Goal: Task Accomplishment & Management: Manage account settings

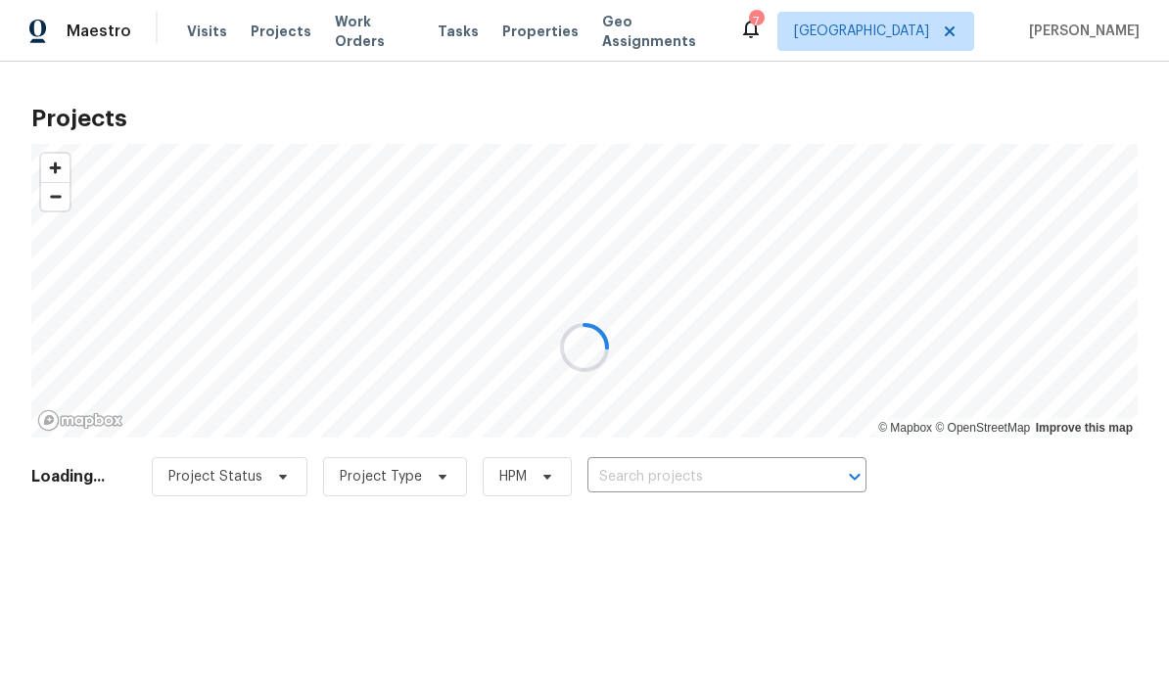
click at [672, 494] on div at bounding box center [584, 347] width 1169 height 695
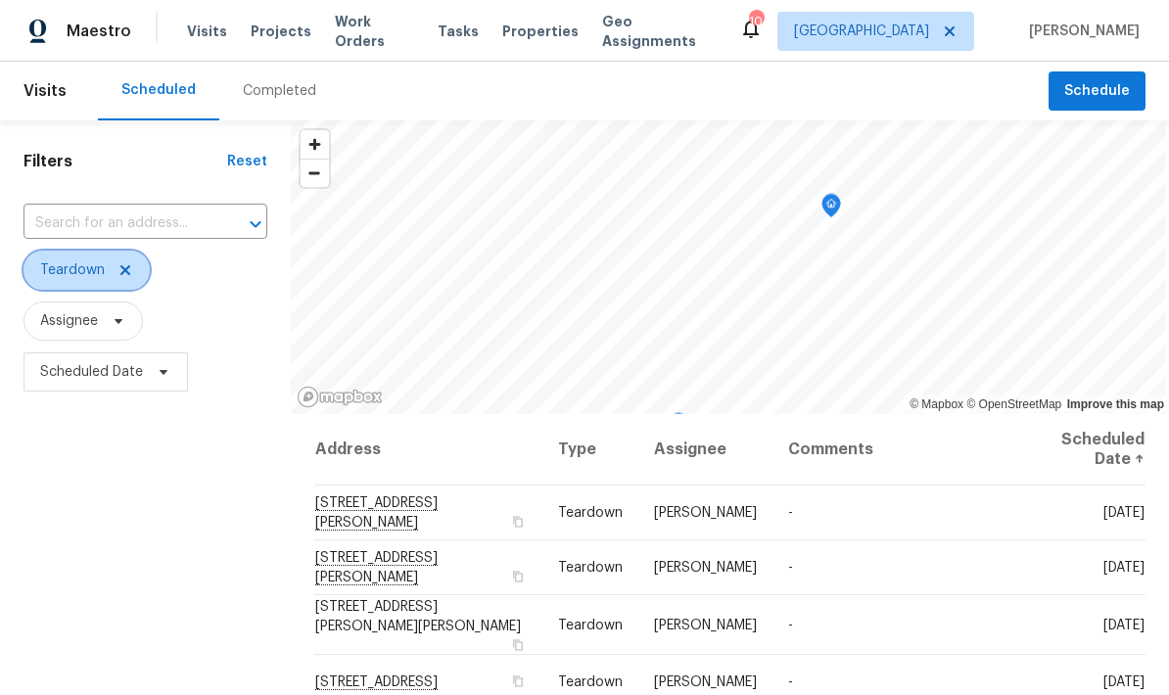
click at [128, 275] on icon at bounding box center [126, 270] width 16 height 16
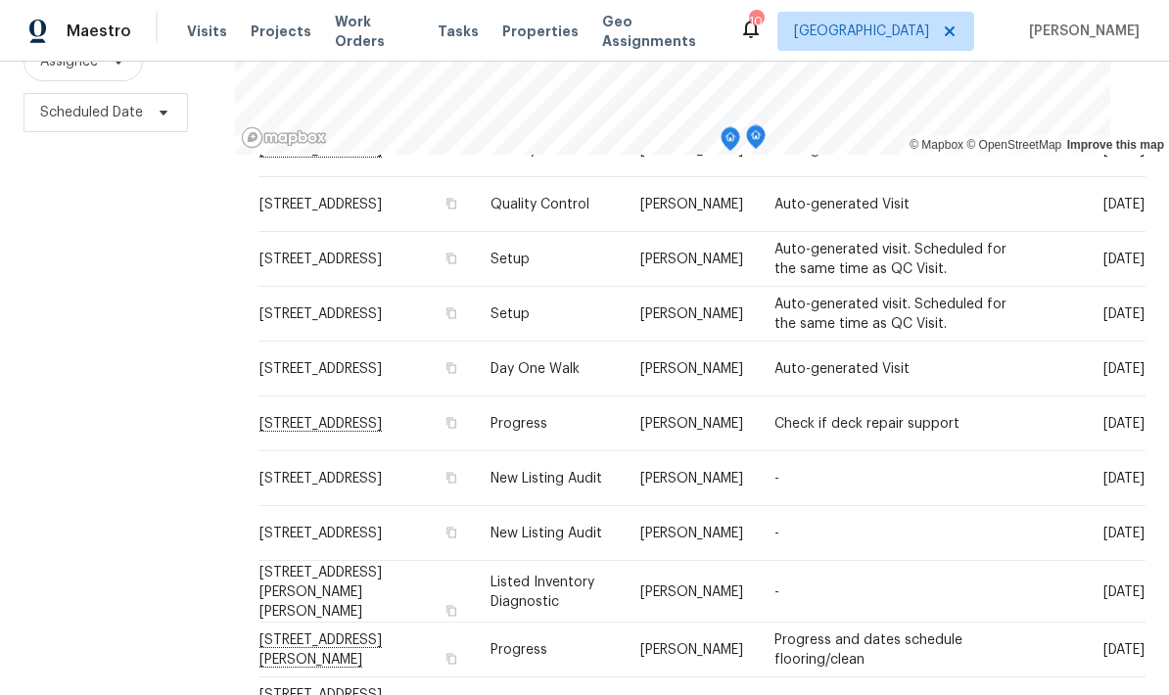
scroll to position [596, 0]
click at [413, 310] on td "[STREET_ADDRESS]" at bounding box center [367, 314] width 217 height 55
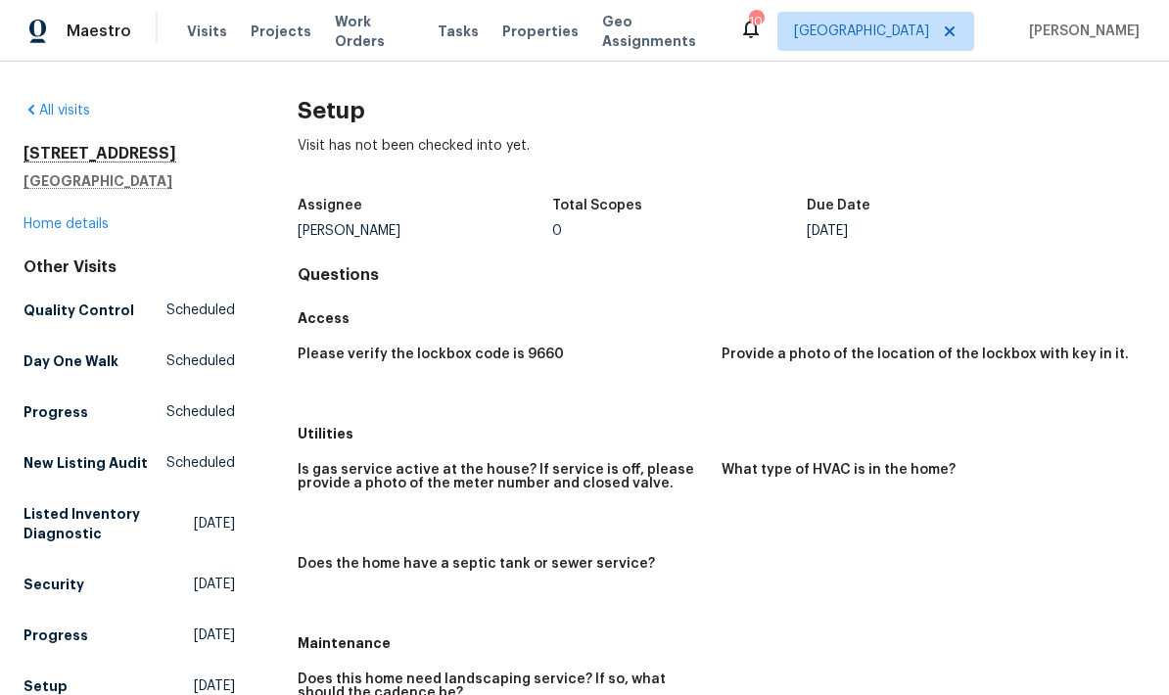
click at [88, 229] on link "Home details" at bounding box center [66, 224] width 85 height 14
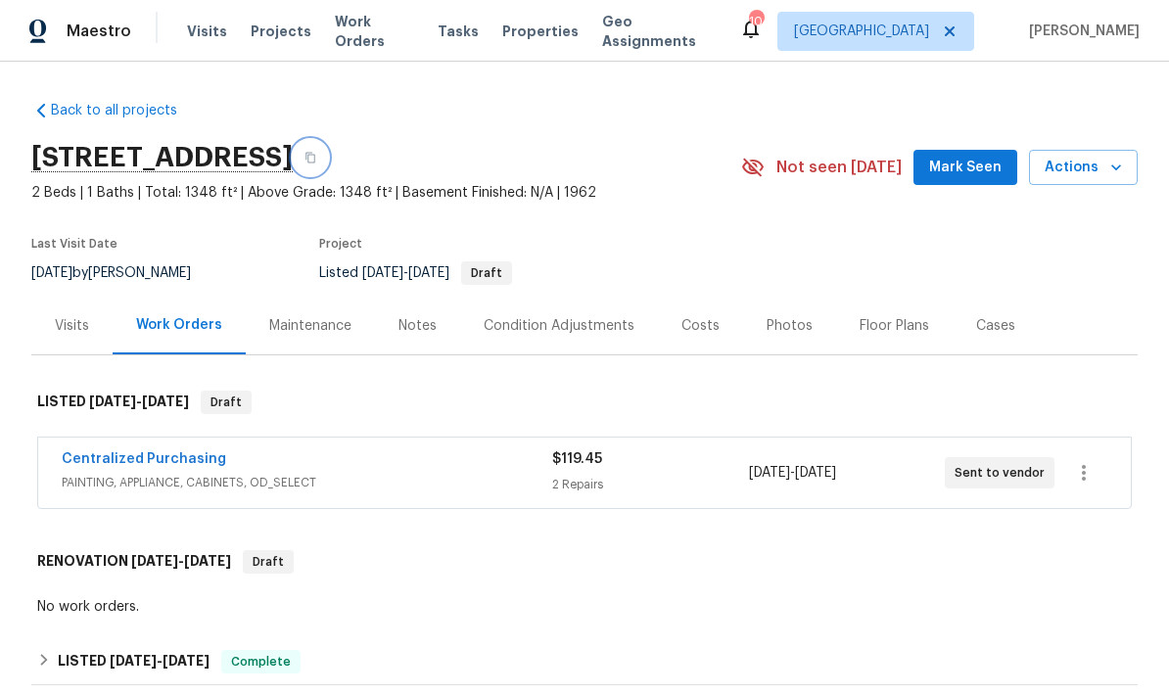
click at [328, 171] on button "button" at bounding box center [310, 157] width 35 height 35
click at [188, 27] on span "Visits" at bounding box center [207, 32] width 40 height 20
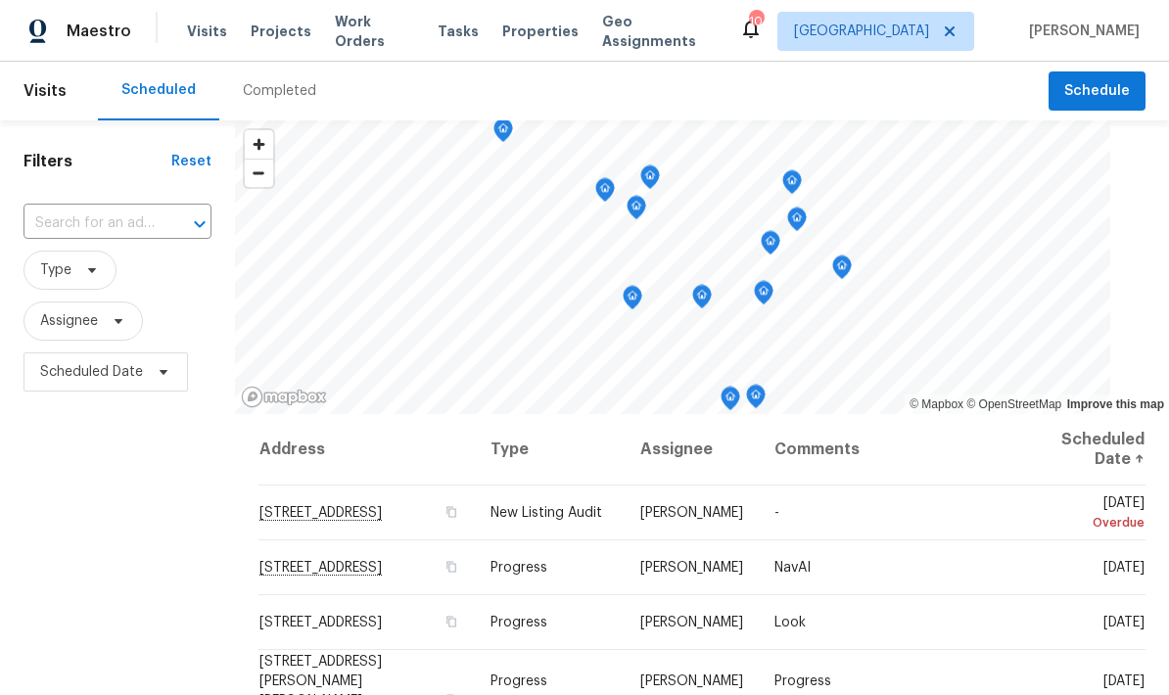
click at [113, 235] on input "text" at bounding box center [90, 224] width 133 height 30
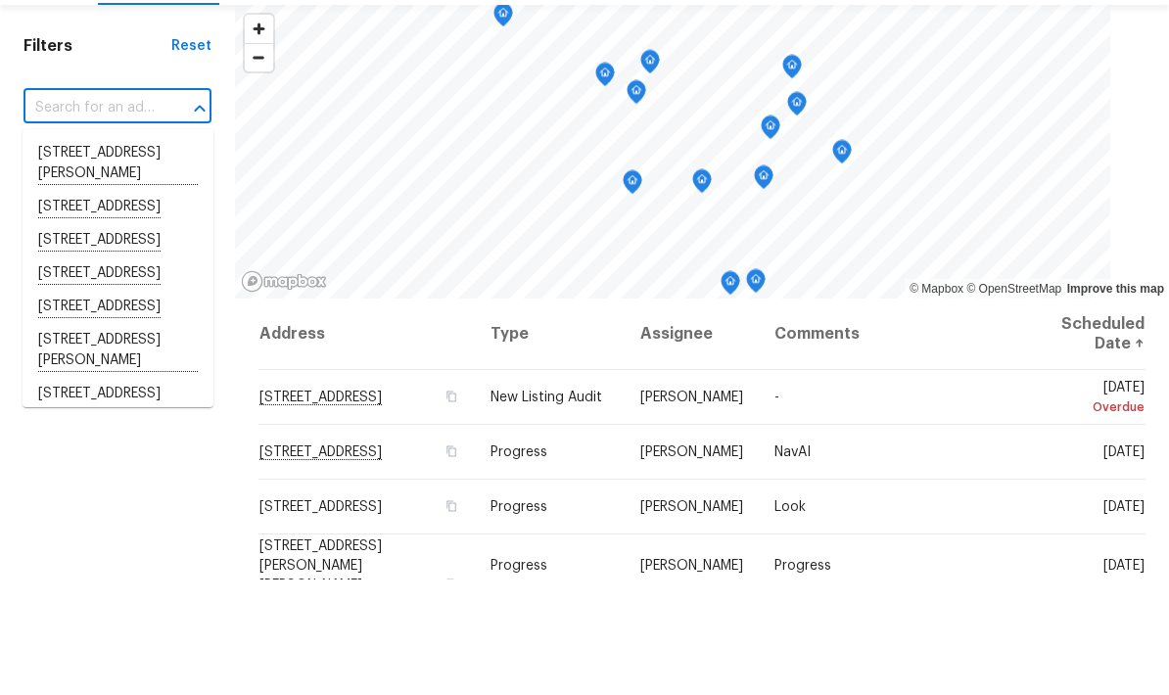
click at [144, 209] on input "text" at bounding box center [90, 224] width 133 height 30
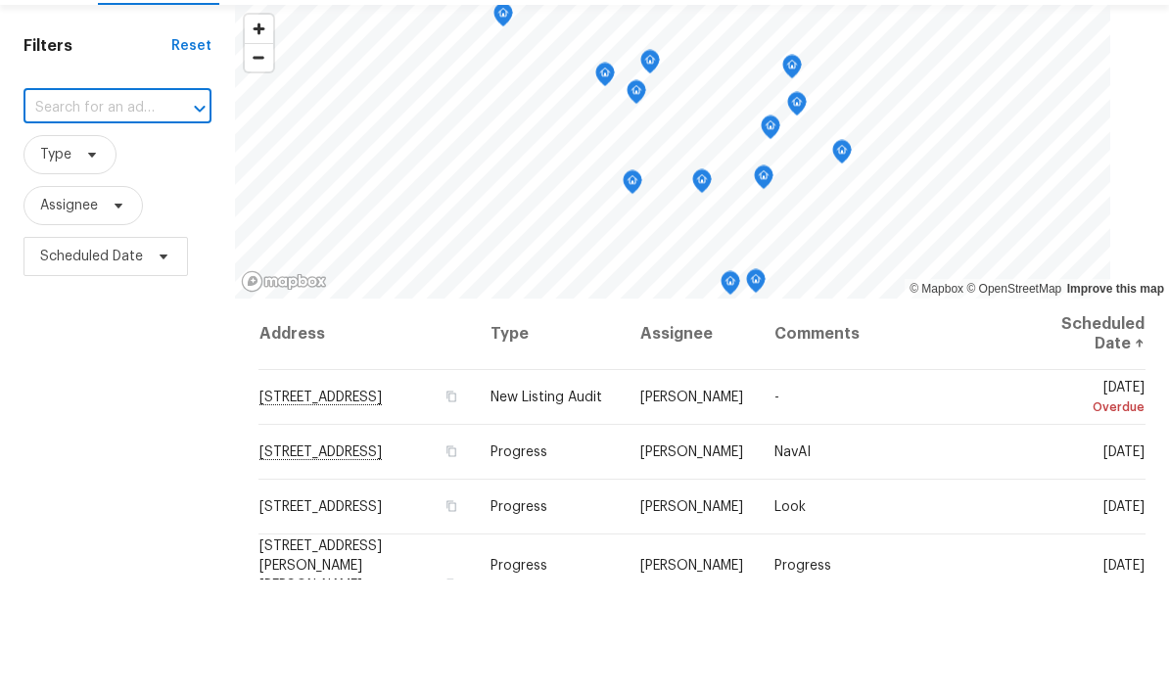
paste input "[STREET_ADDRESS]"
type input "[STREET_ADDRESS]"
click at [155, 253] on li "[STREET_ADDRESS]" at bounding box center [118, 269] width 191 height 33
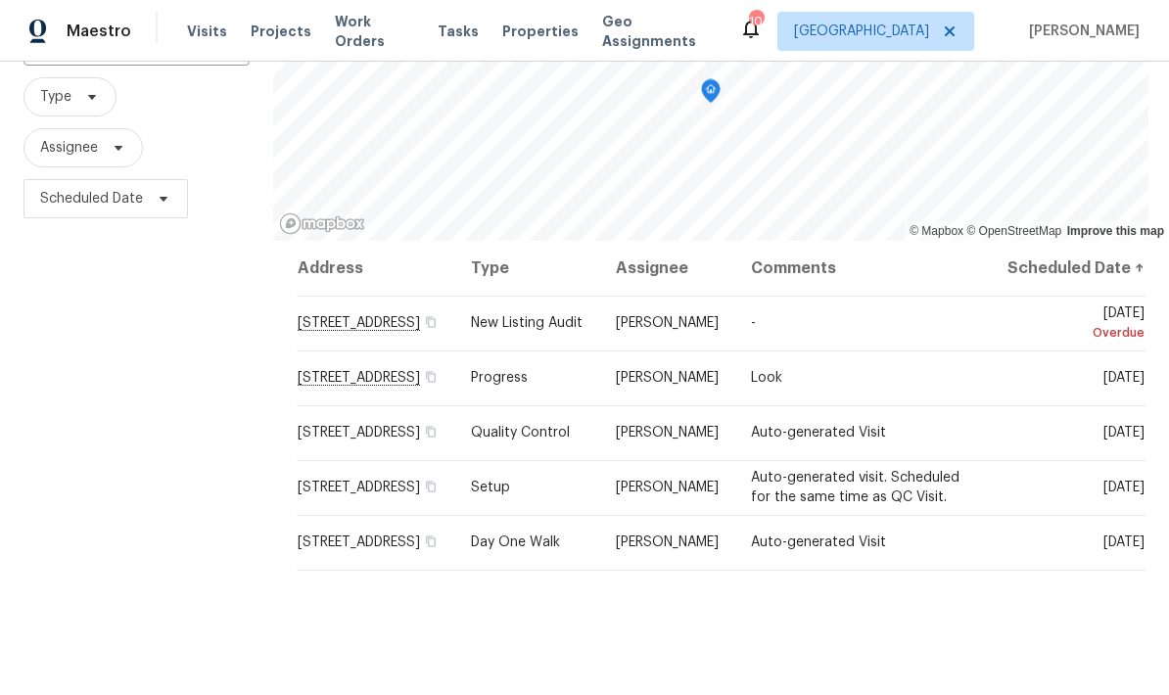
scroll to position [210, 0]
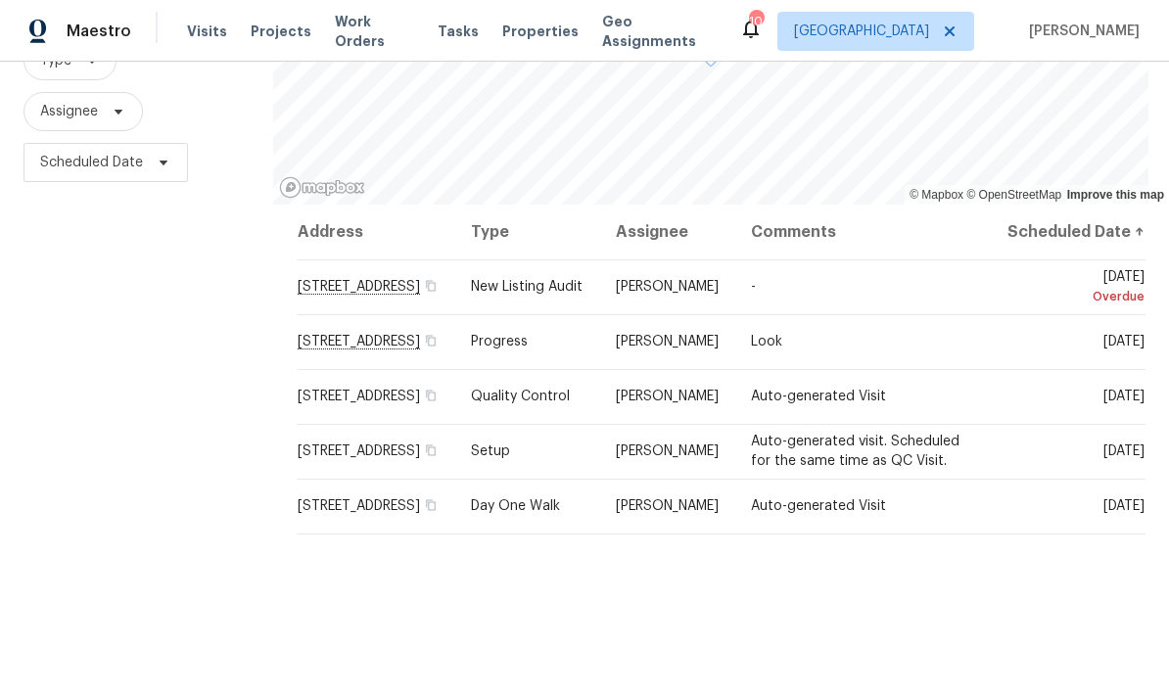
click at [0, 0] on icon at bounding box center [0, 0] width 0 height 0
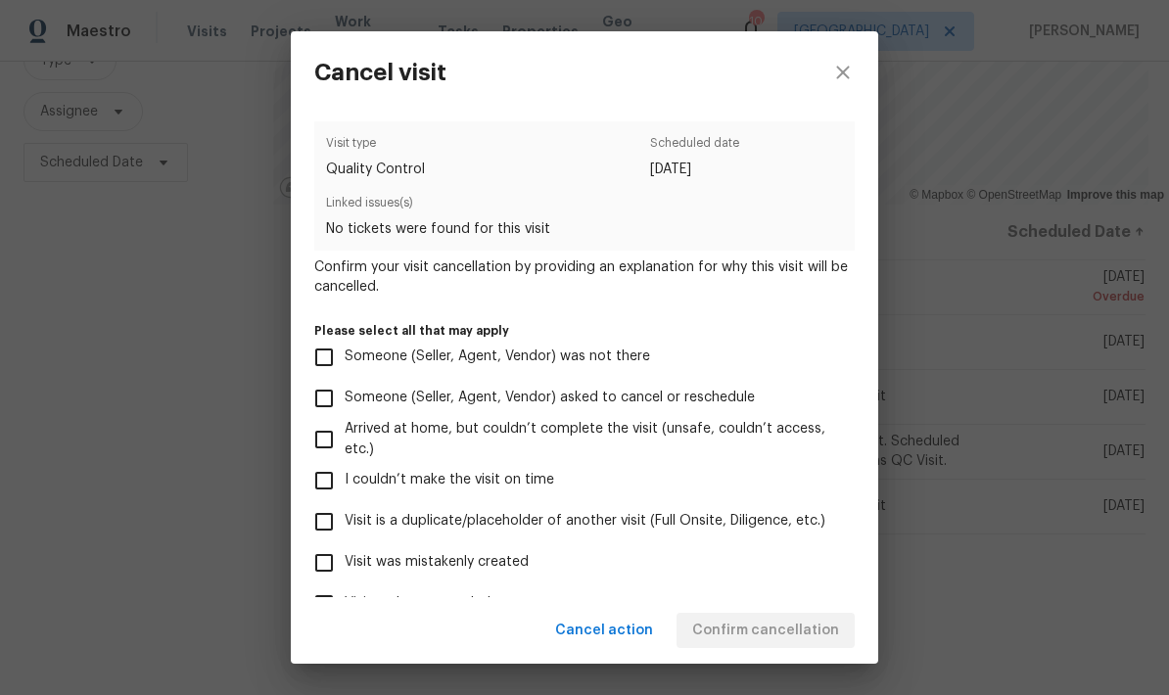
click at [332, 566] on input "Visit was mistakenly created" at bounding box center [324, 563] width 41 height 41
checkbox input "true"
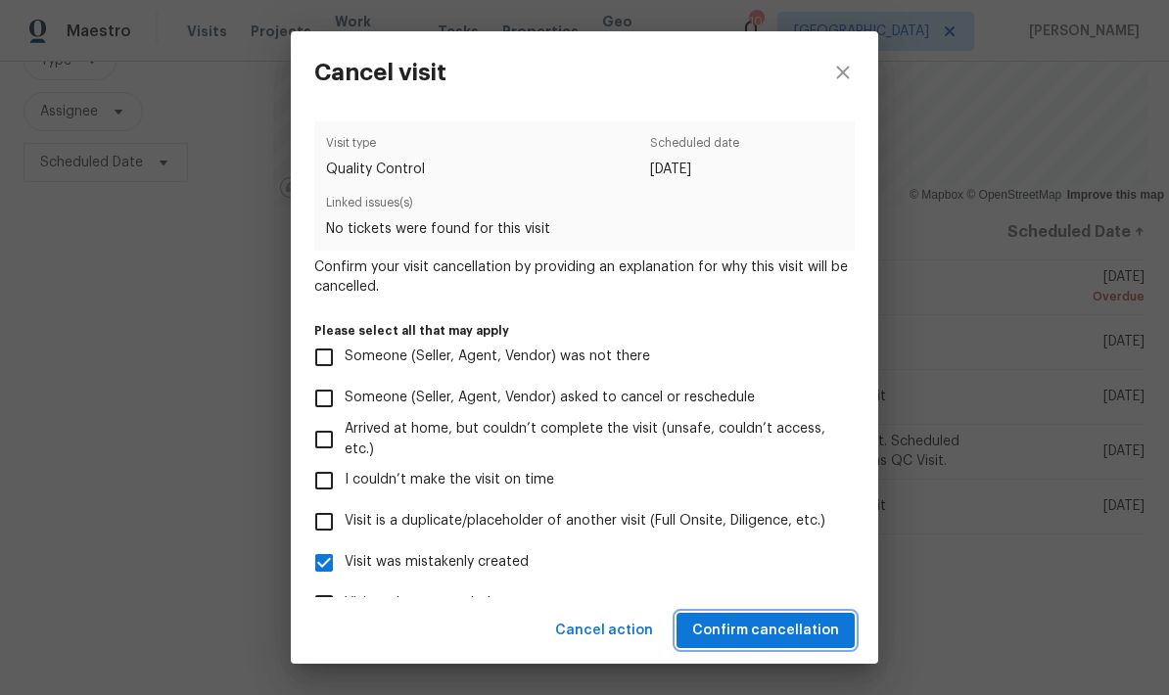
click at [797, 640] on span "Confirm cancellation" at bounding box center [765, 631] width 147 height 24
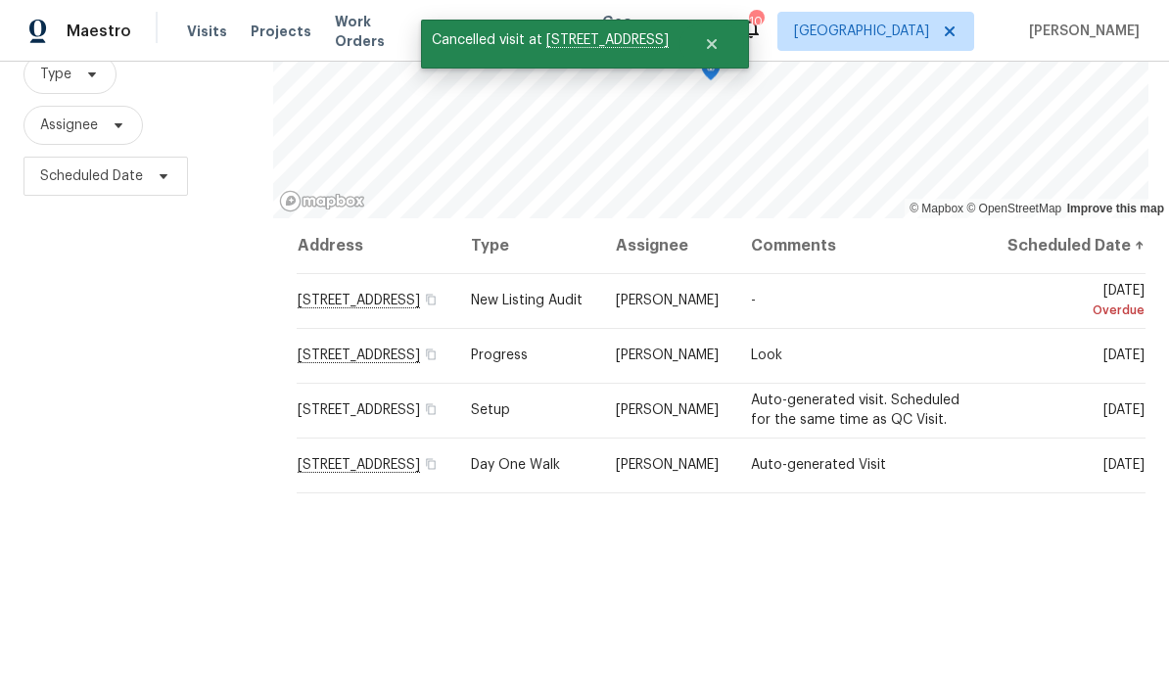
scroll to position [148, 0]
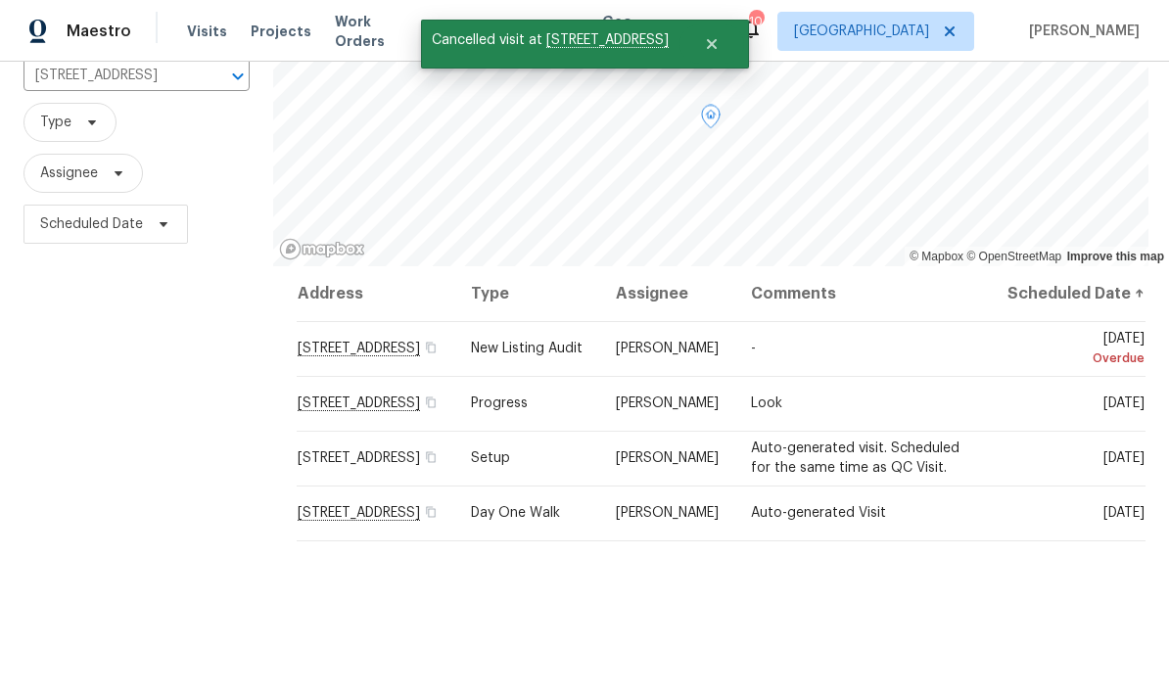
click at [0, 0] on icon at bounding box center [0, 0] width 0 height 0
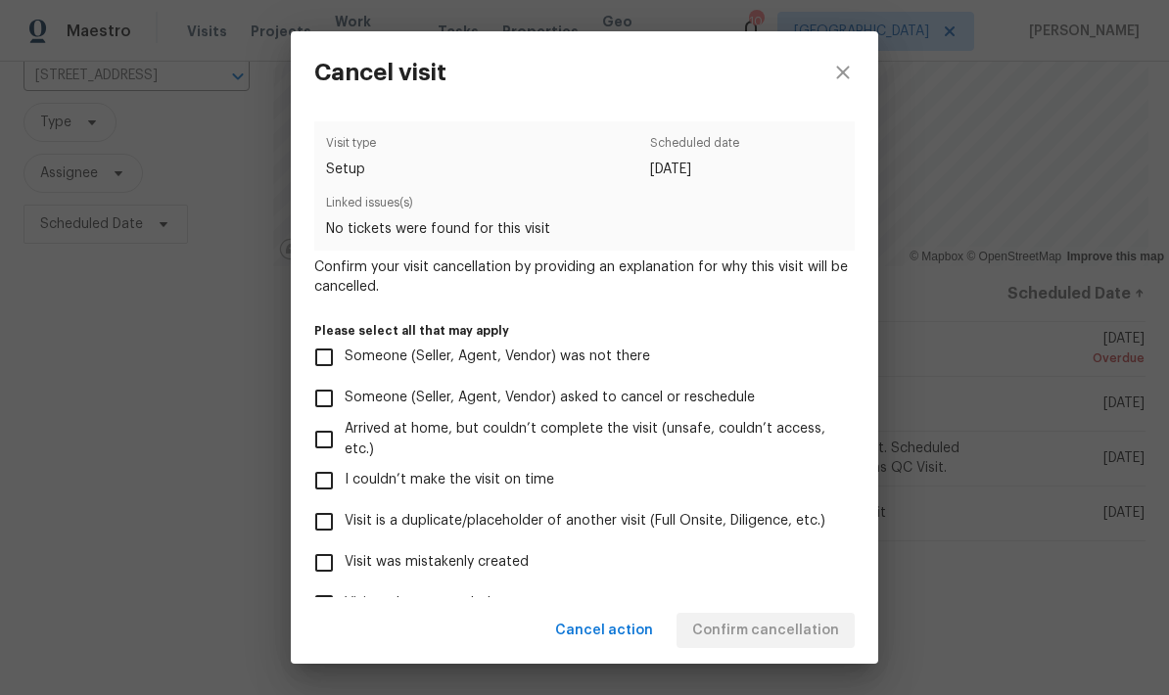
click at [1132, 478] on div "Cancel visit Visit type Setup Scheduled date 9/5/2025 Linked issues(s) No ticke…" at bounding box center [584, 347] width 1169 height 695
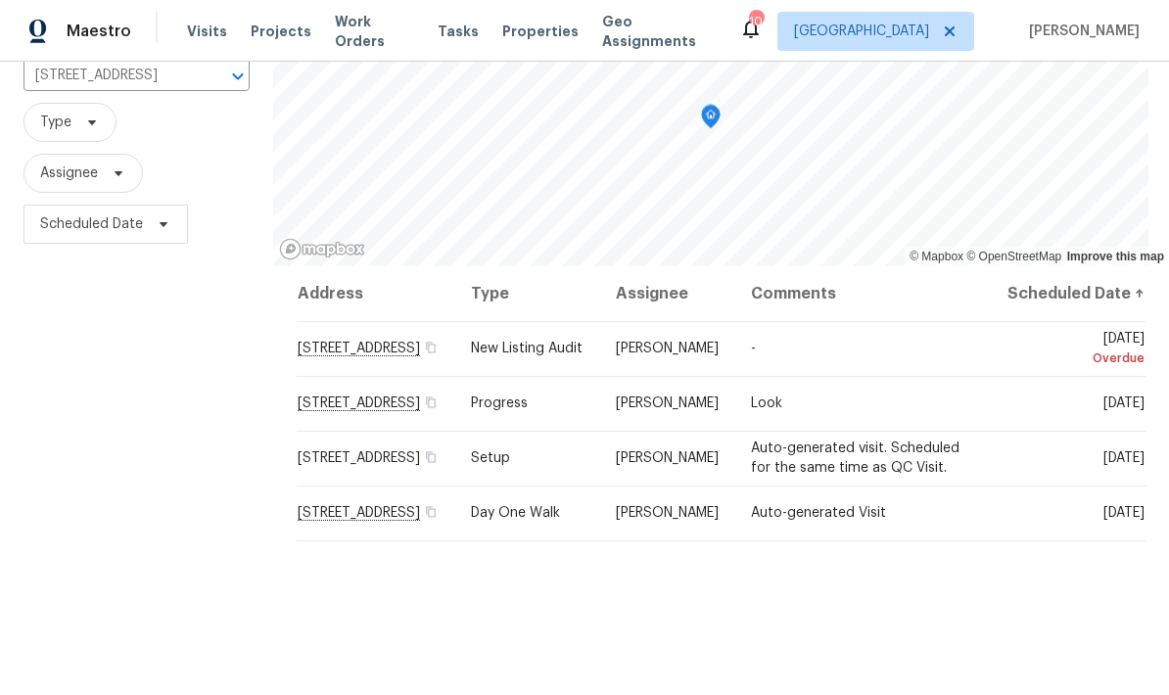
click at [0, 0] on span at bounding box center [0, 0] width 0 height 0
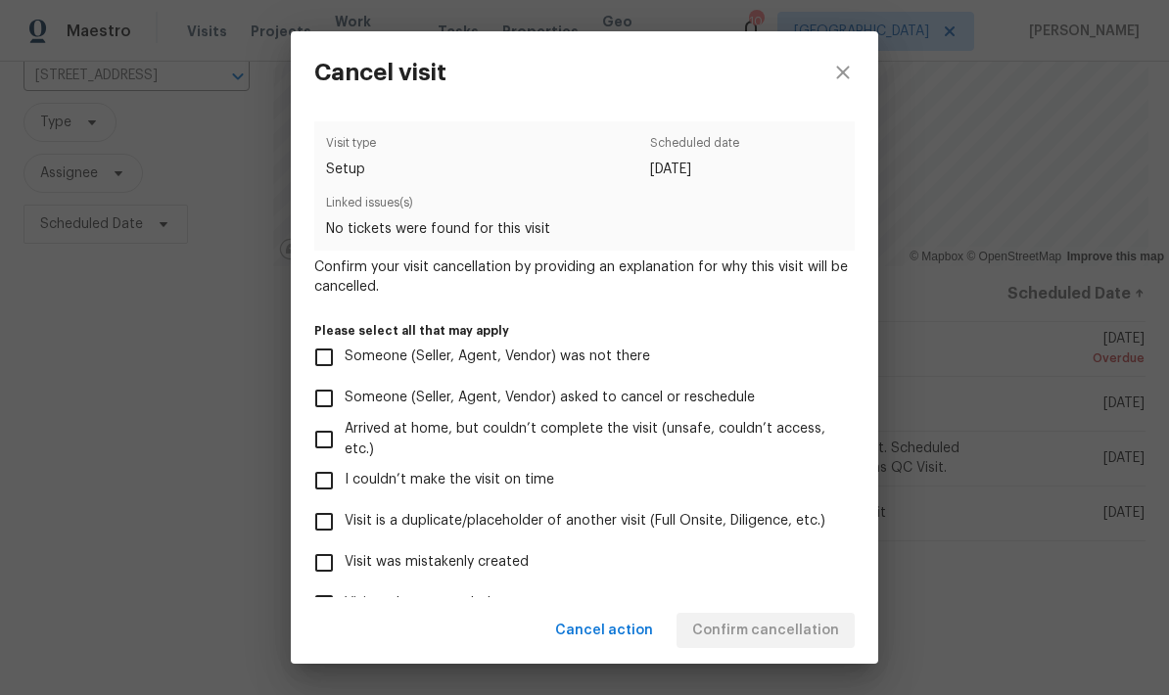
click at [314, 581] on input "Visit was mistakenly created" at bounding box center [324, 563] width 41 height 41
checkbox input "true"
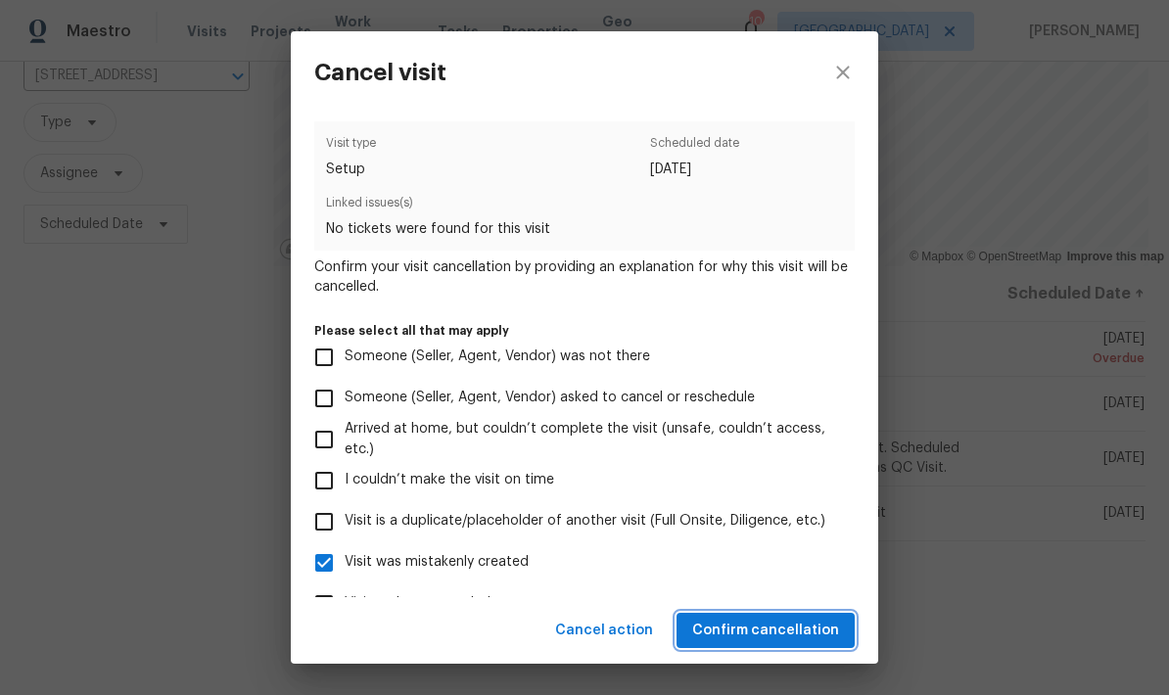
click at [740, 646] on button "Confirm cancellation" at bounding box center [766, 631] width 178 height 36
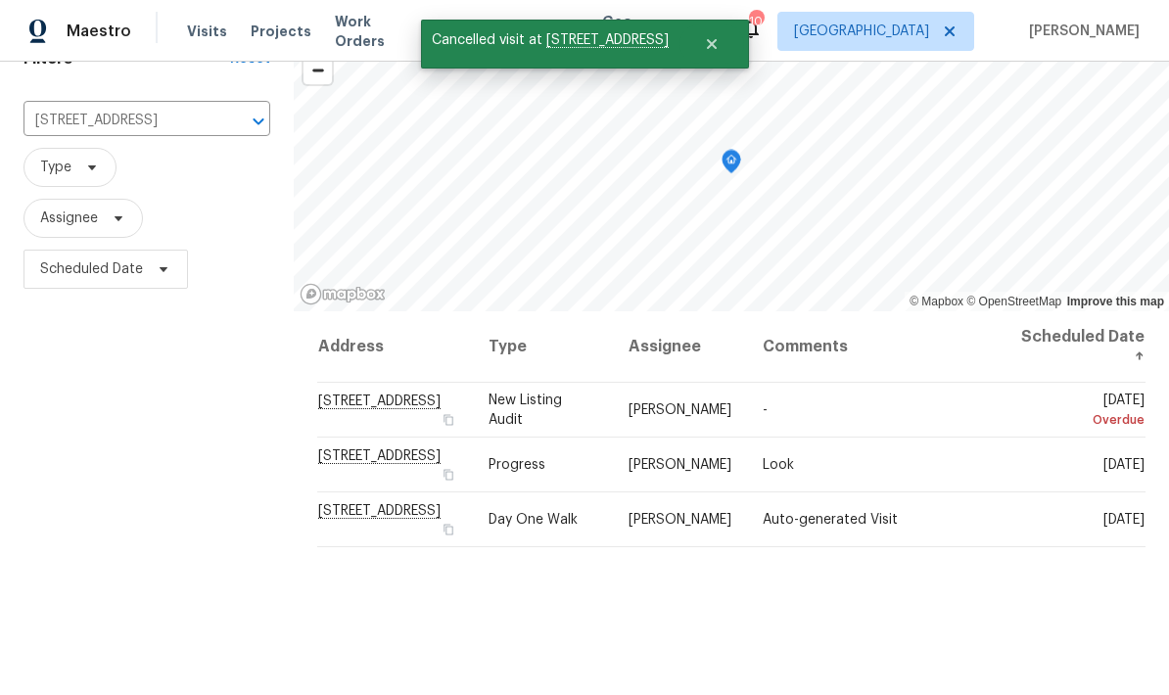
scroll to position [104, 0]
click at [0, 0] on span at bounding box center [0, 0] width 0 height 0
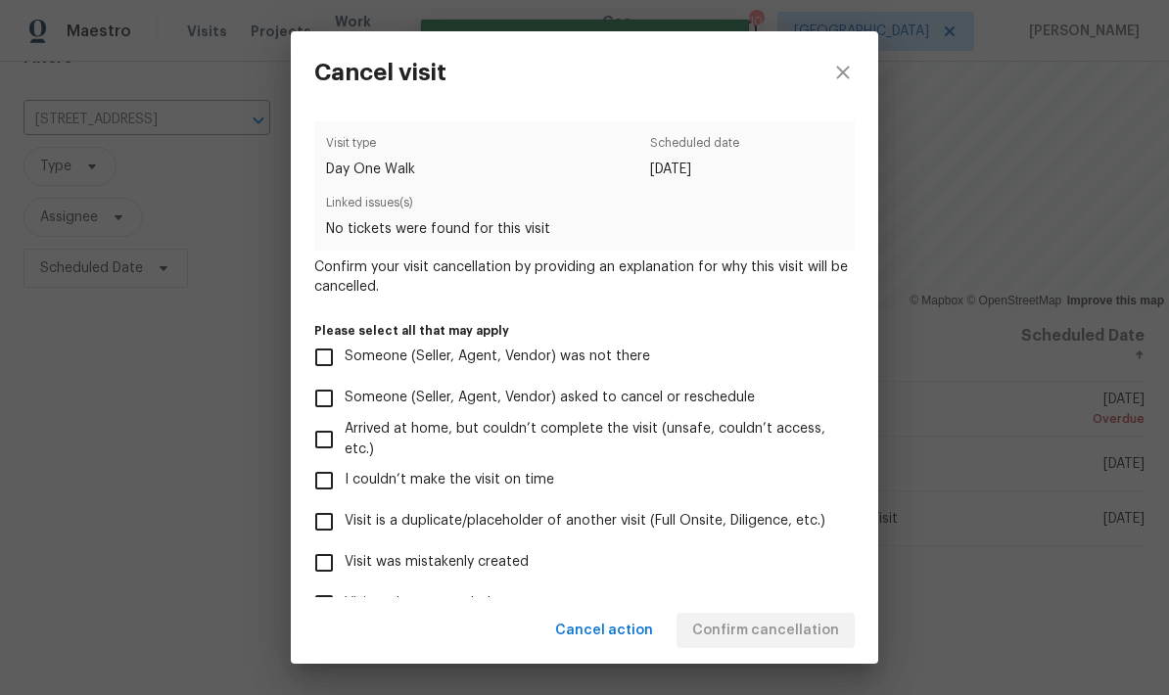
click at [1133, 526] on div "Cancel visit Visit type Day One Walk Scheduled date 9/5/2025 Linked issues(s) N…" at bounding box center [584, 347] width 1169 height 695
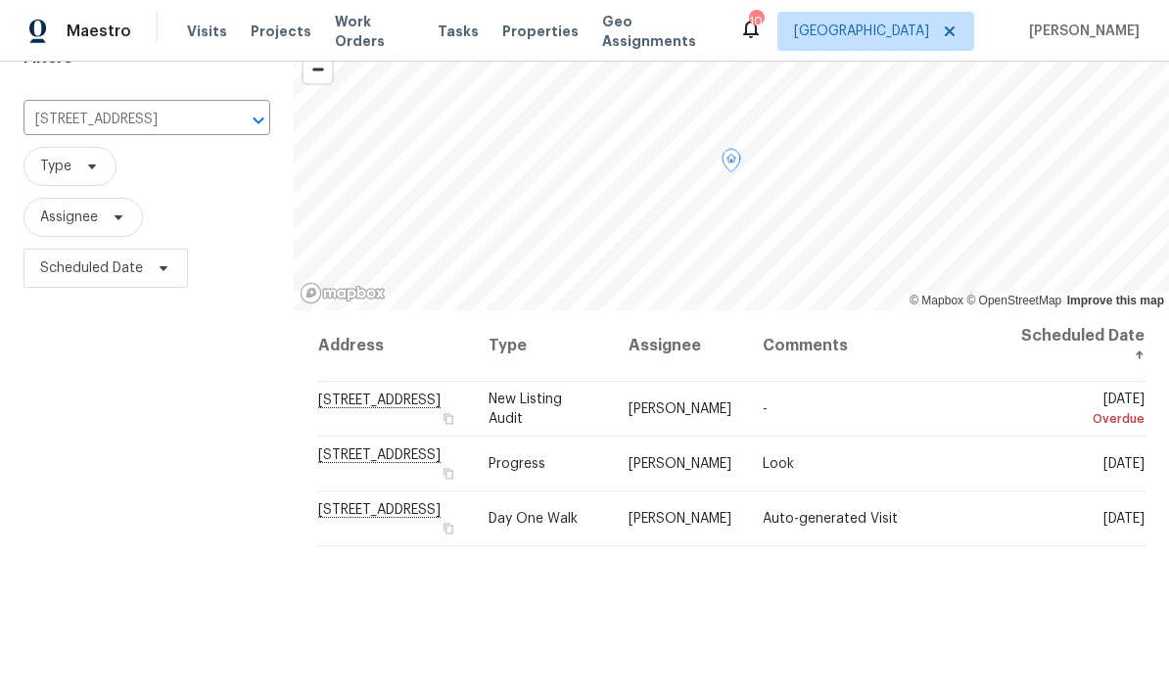
click at [0, 0] on icon at bounding box center [0, 0] width 0 height 0
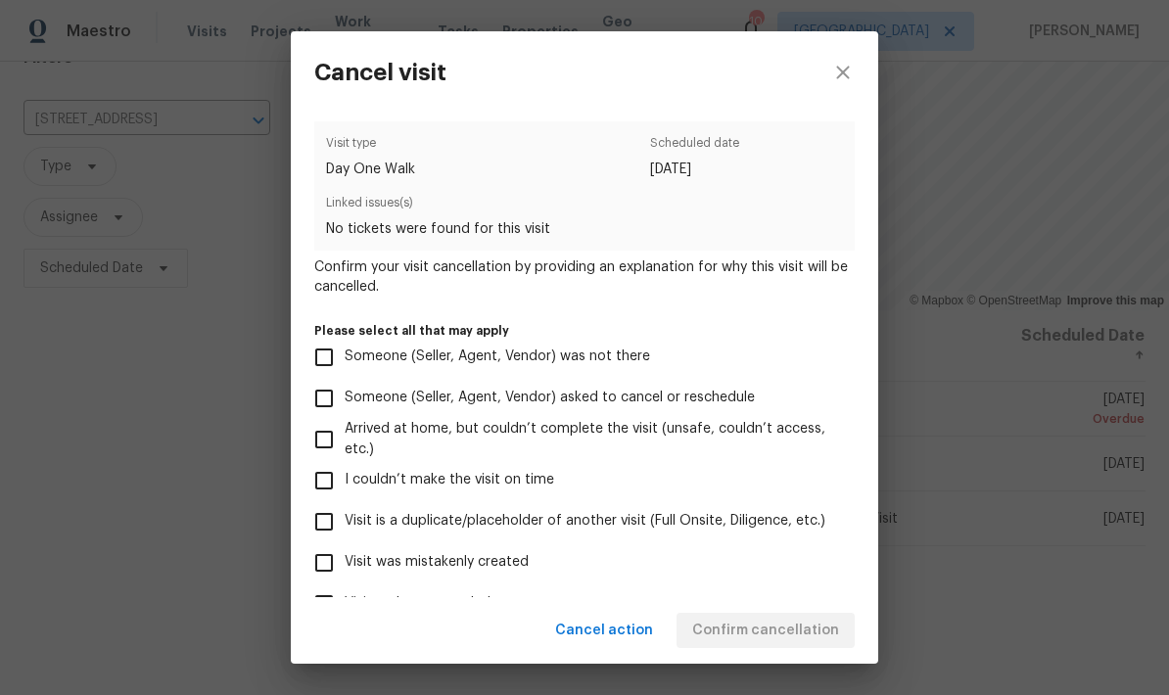
click at [320, 584] on input "Visit was mistakenly created" at bounding box center [324, 563] width 41 height 41
checkbox input "true"
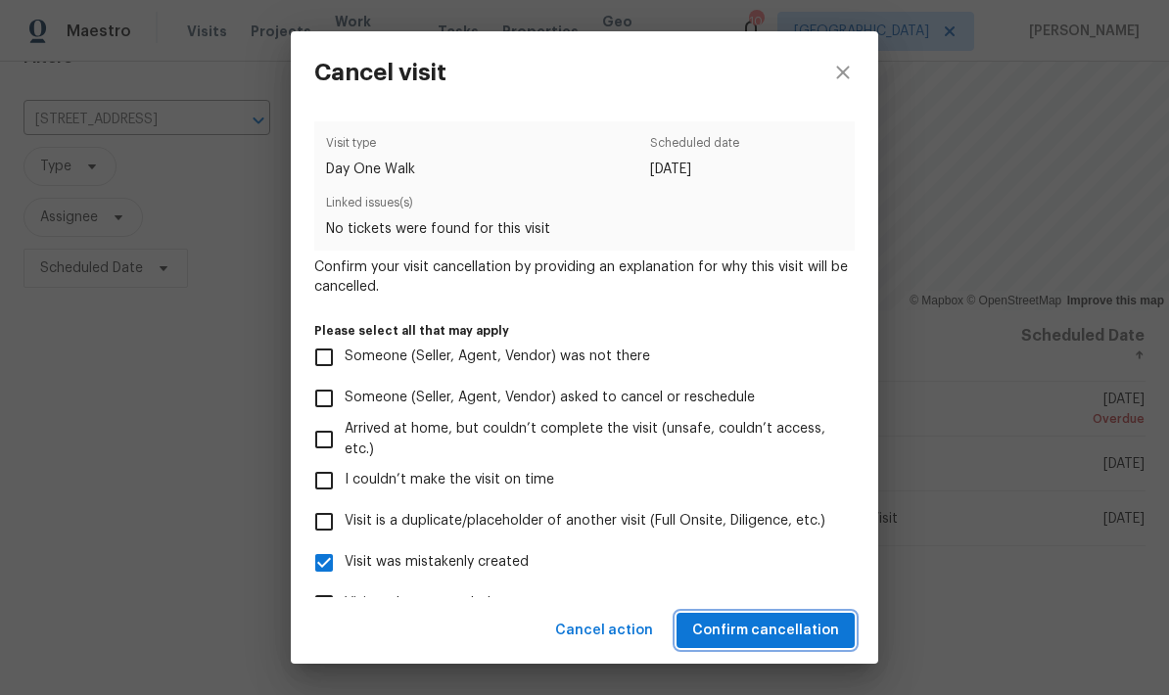
click at [761, 640] on span "Confirm cancellation" at bounding box center [765, 631] width 147 height 24
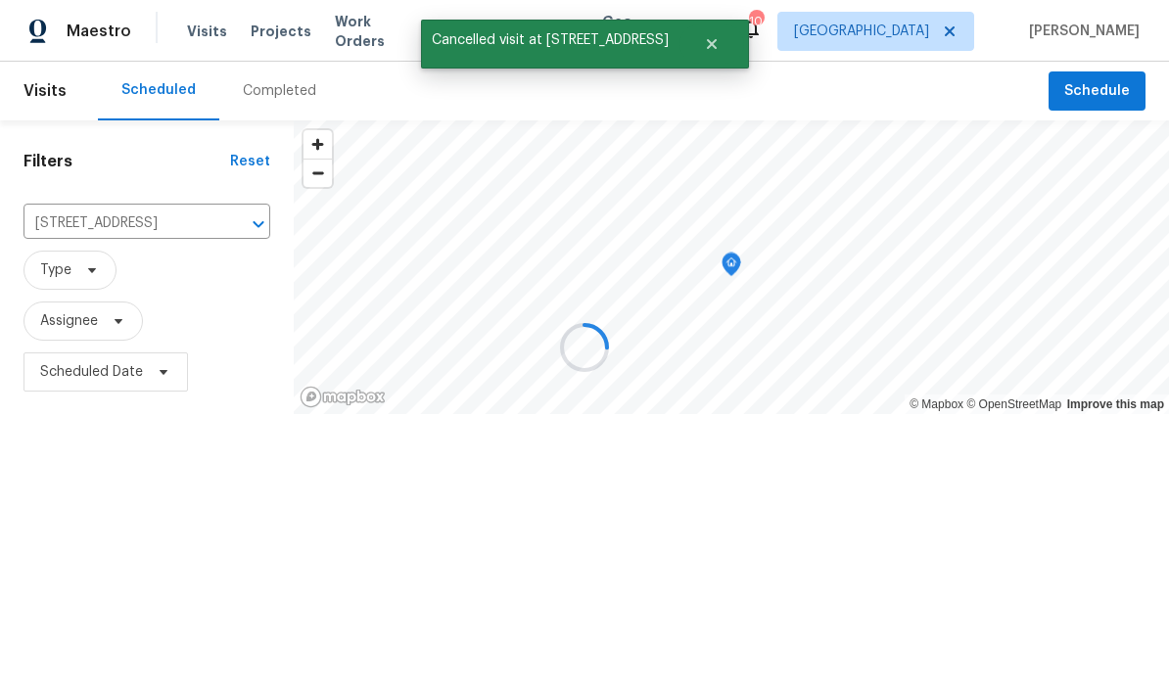
scroll to position [0, 0]
